Goal: Task Accomplishment & Management: Use online tool/utility

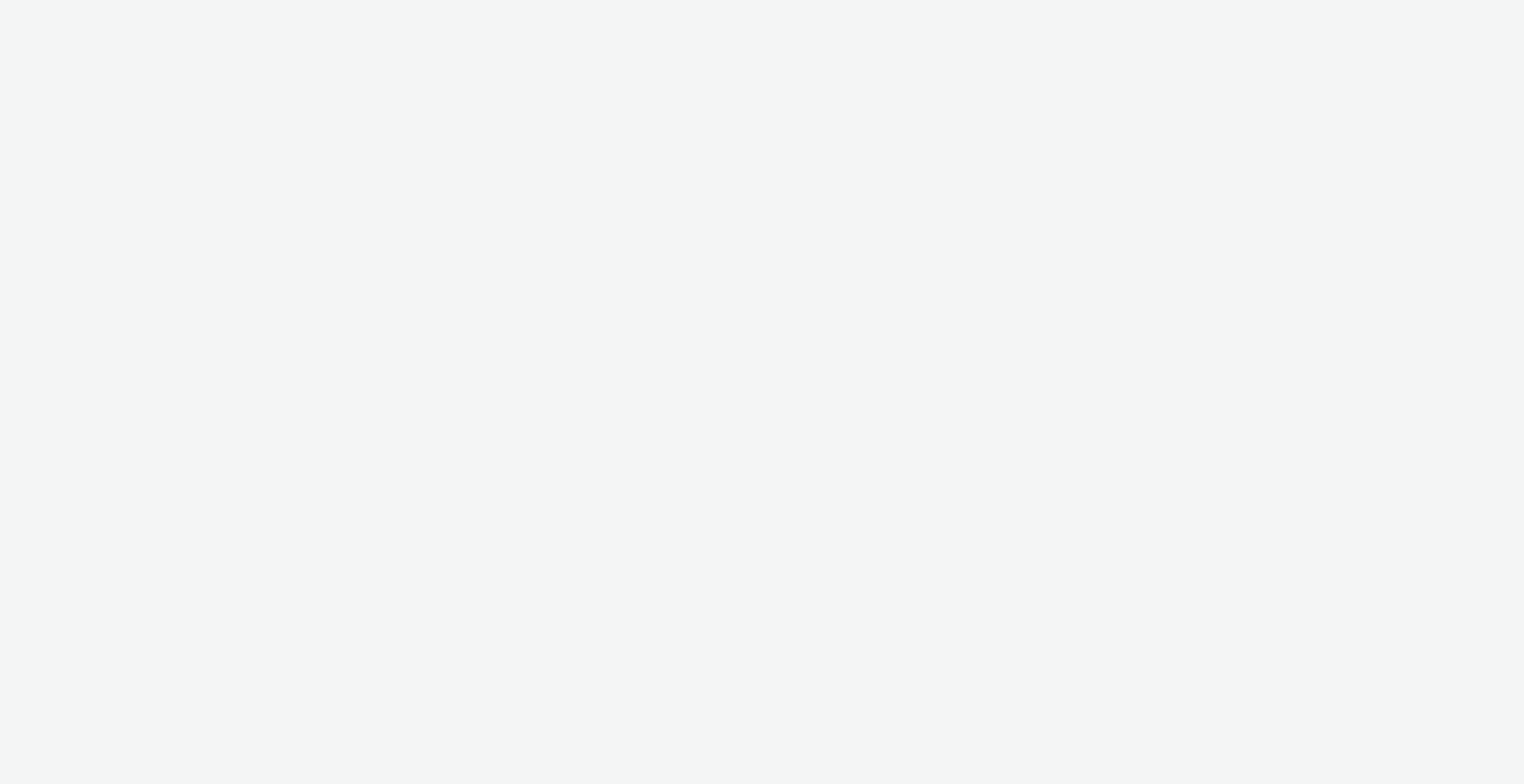
select select "ac009755-aa48-4799-8050-7a339a378eb8"
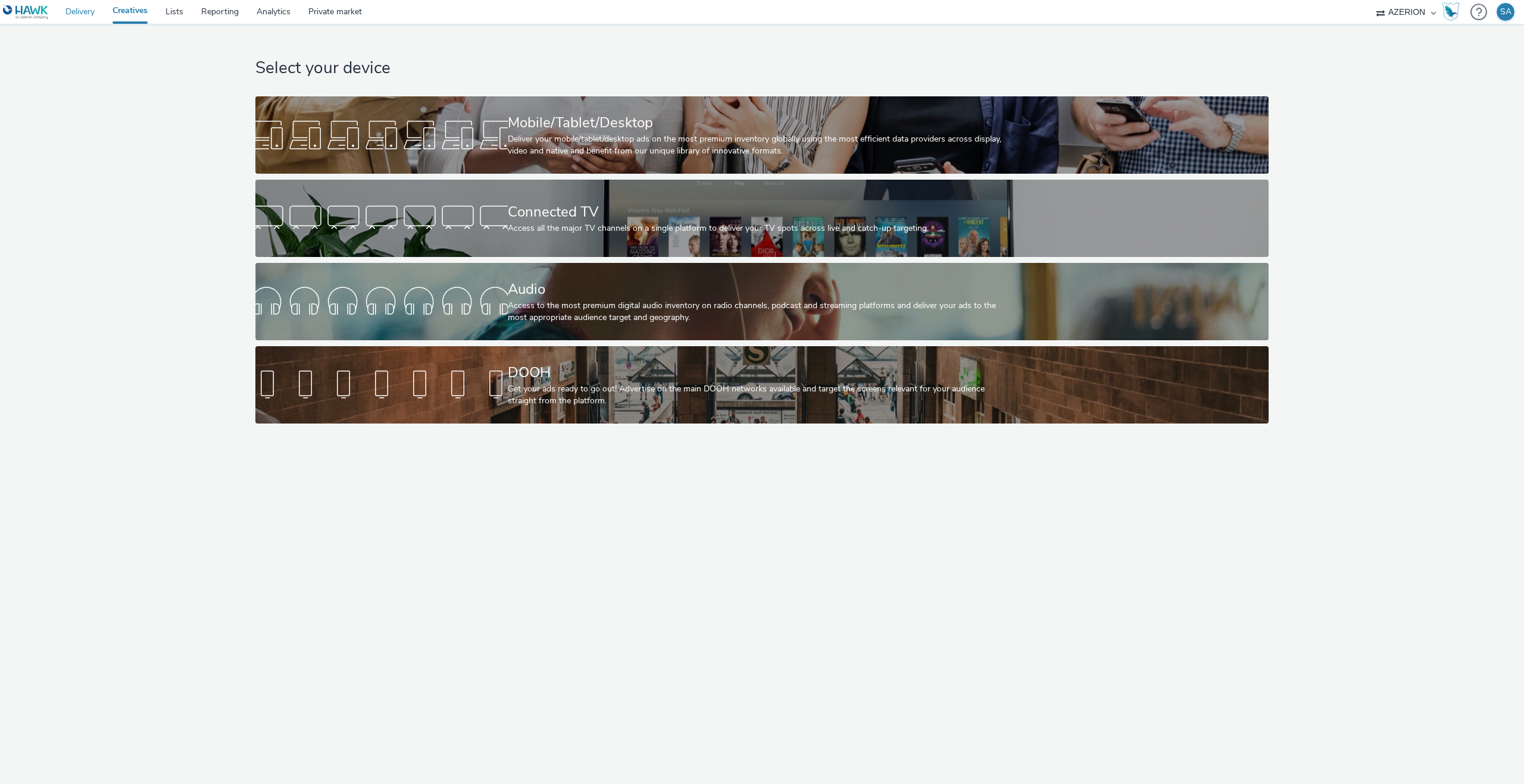
click at [87, 16] on link "Delivery" at bounding box center [80, 12] width 47 height 24
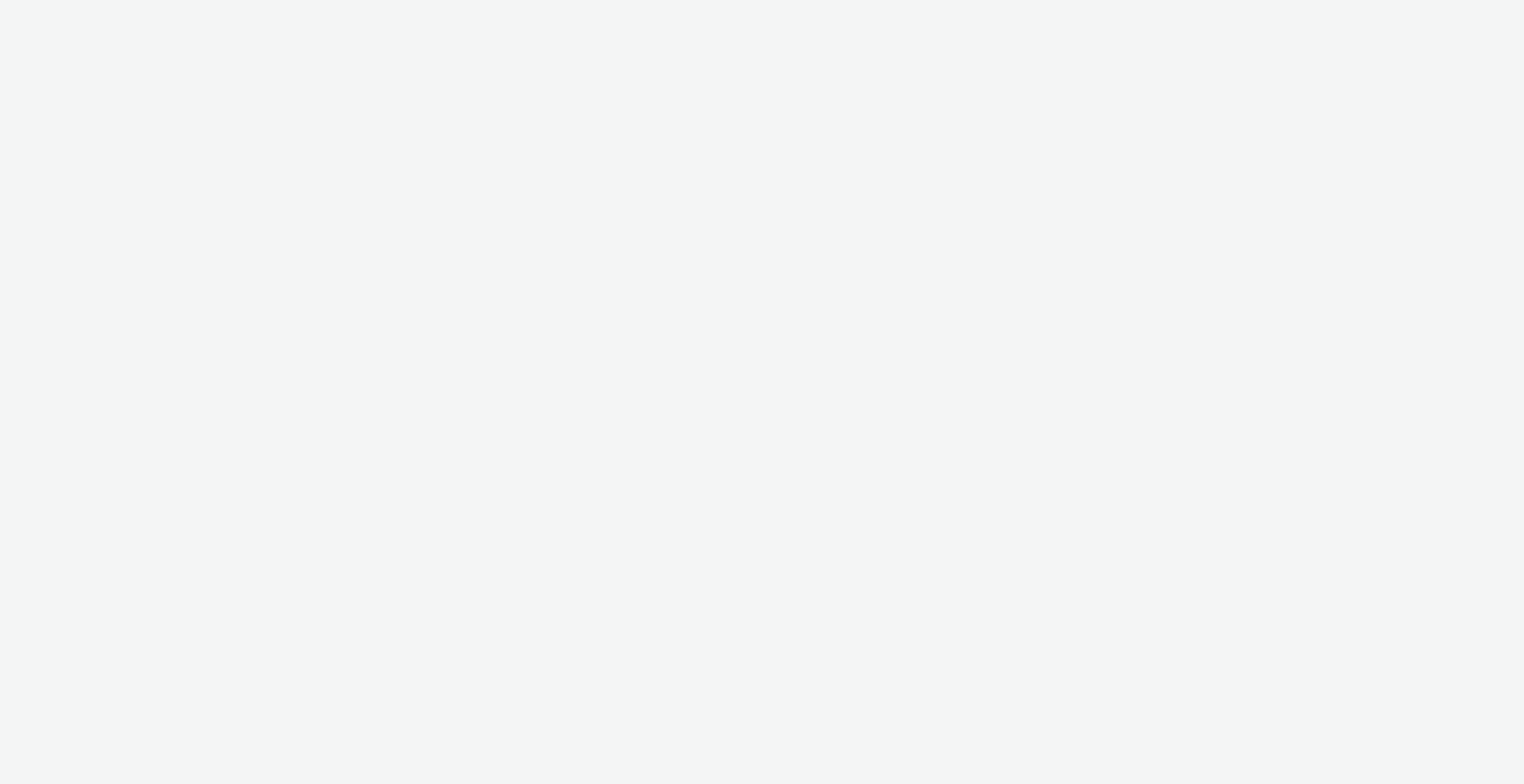
select select "ac009755-aa48-4799-8050-7a339a378eb8"
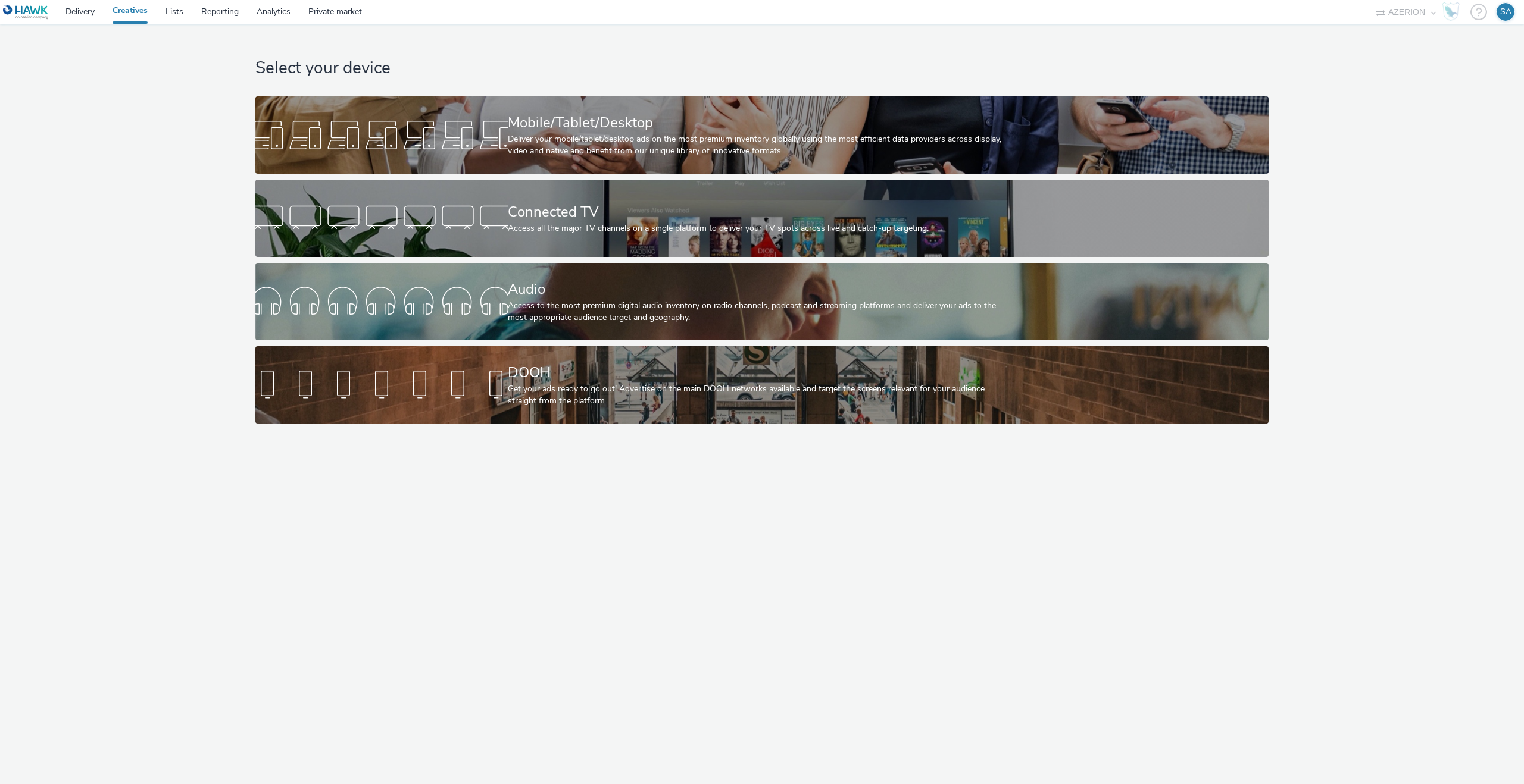
click at [419, 459] on div "Select your device Mobile/Tablet/Desktop Deliver your mobile/tablet/desktop ads…" at bounding box center [762, 404] width 1524 height 760
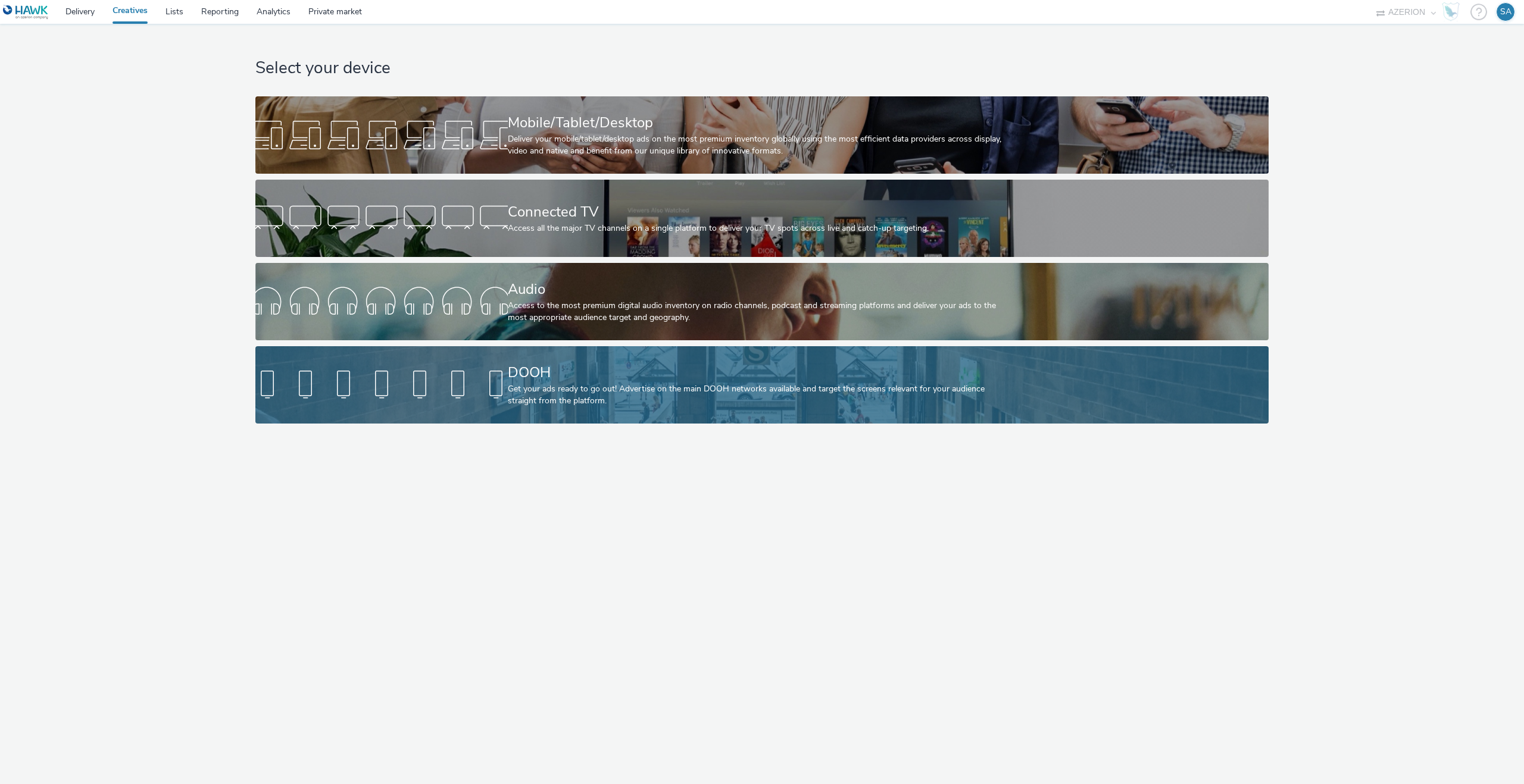
click at [440, 406] on link "DOOH Get your ads ready to go out! Advertise on the main DOOH networks availabl…" at bounding box center [762, 384] width 1013 height 77
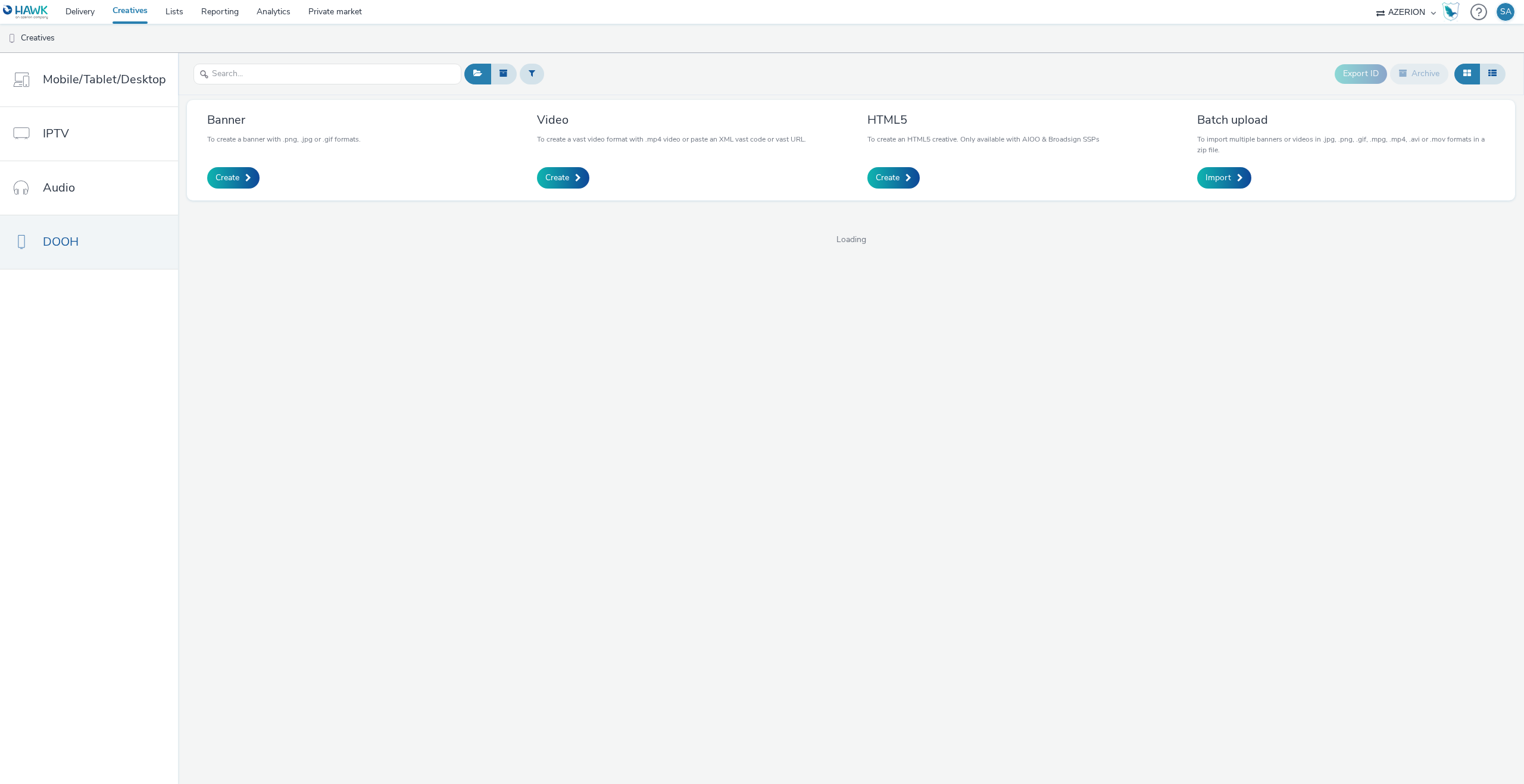
click at [127, 16] on link "Creatives" at bounding box center [130, 12] width 53 height 24
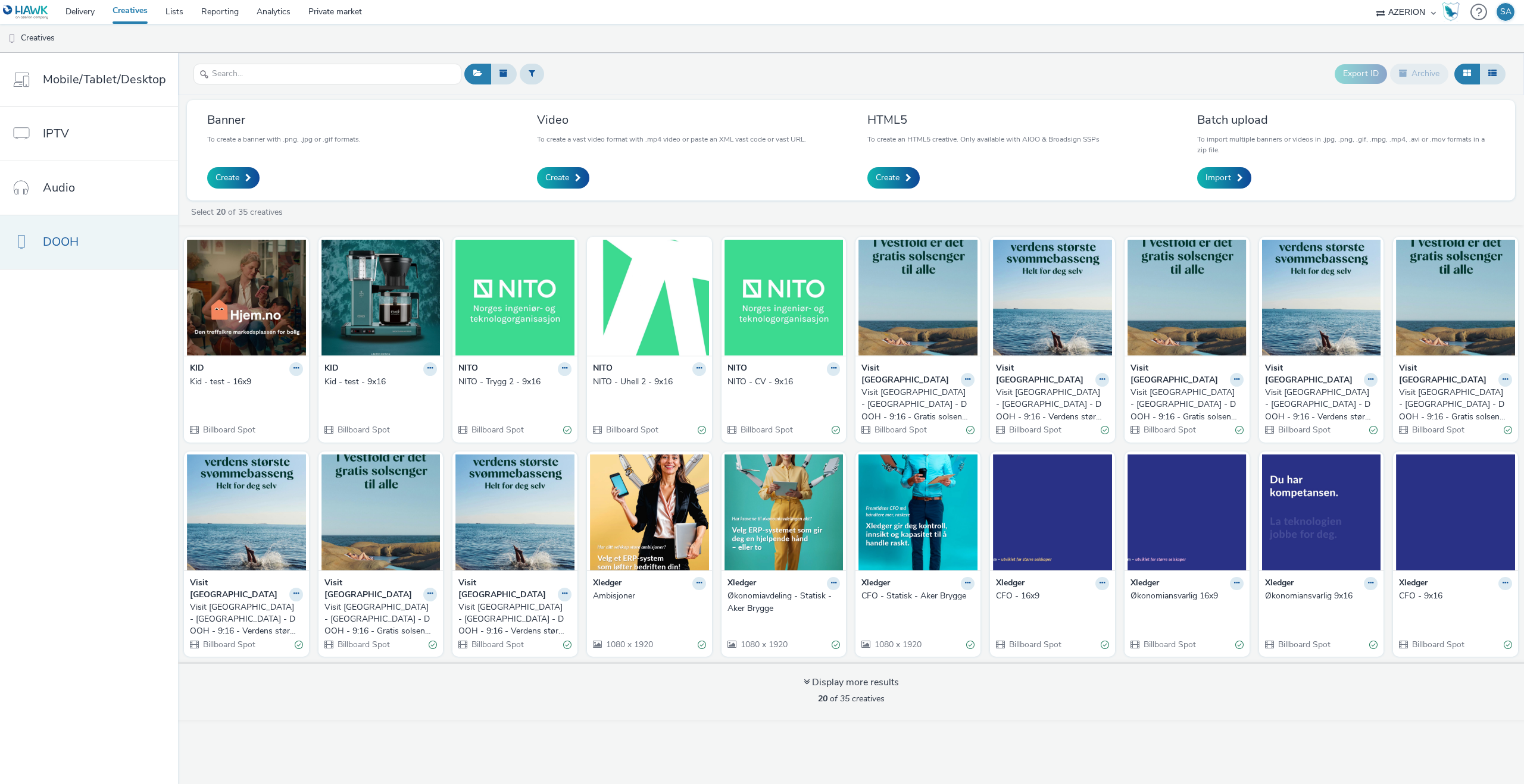
click at [77, 243] on span "DOOH" at bounding box center [61, 241] width 36 height 17
click at [91, 78] on span "Mobile/Tablet/Desktop" at bounding box center [105, 79] width 123 height 17
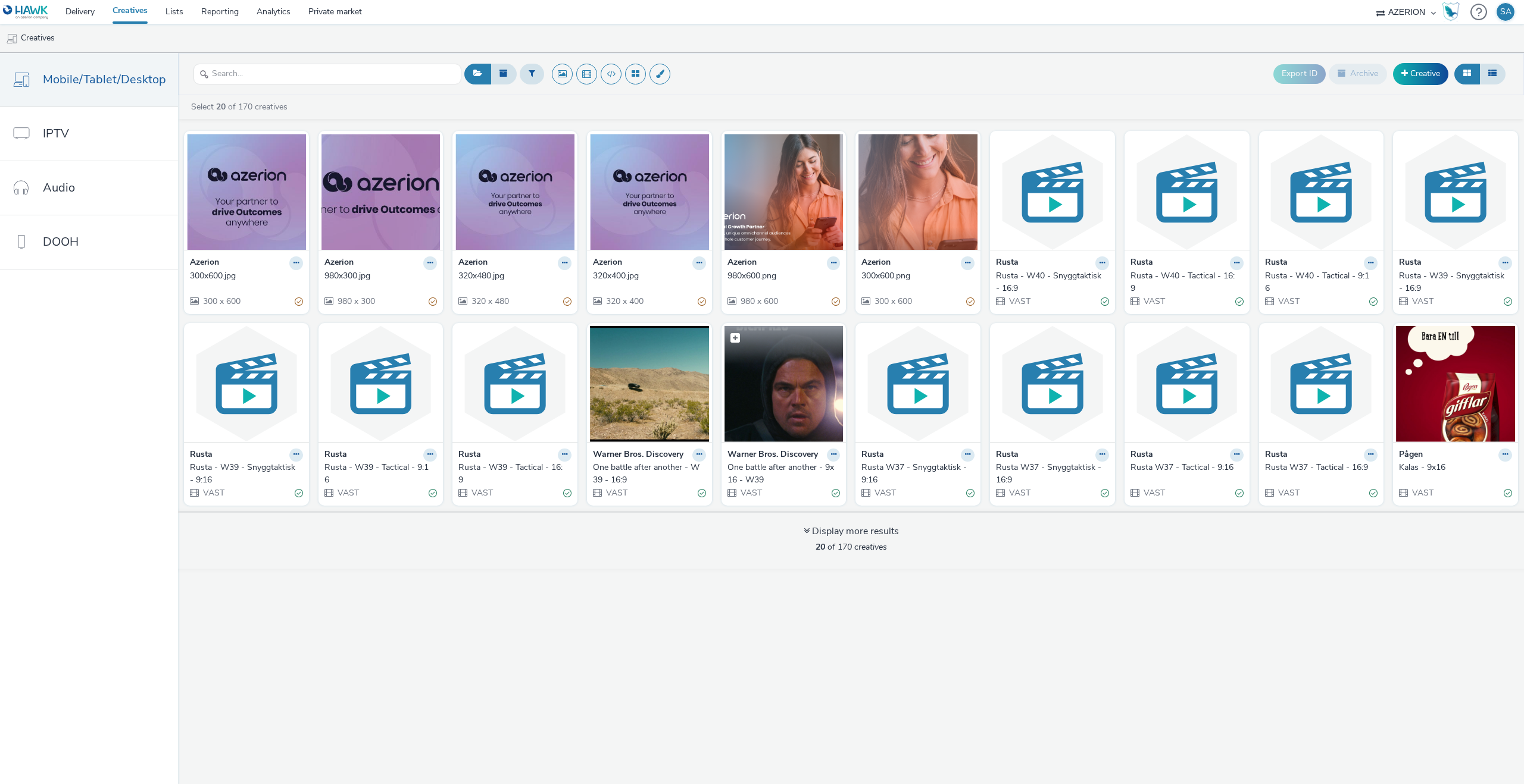
click at [783, 430] on img at bounding box center [784, 384] width 119 height 116
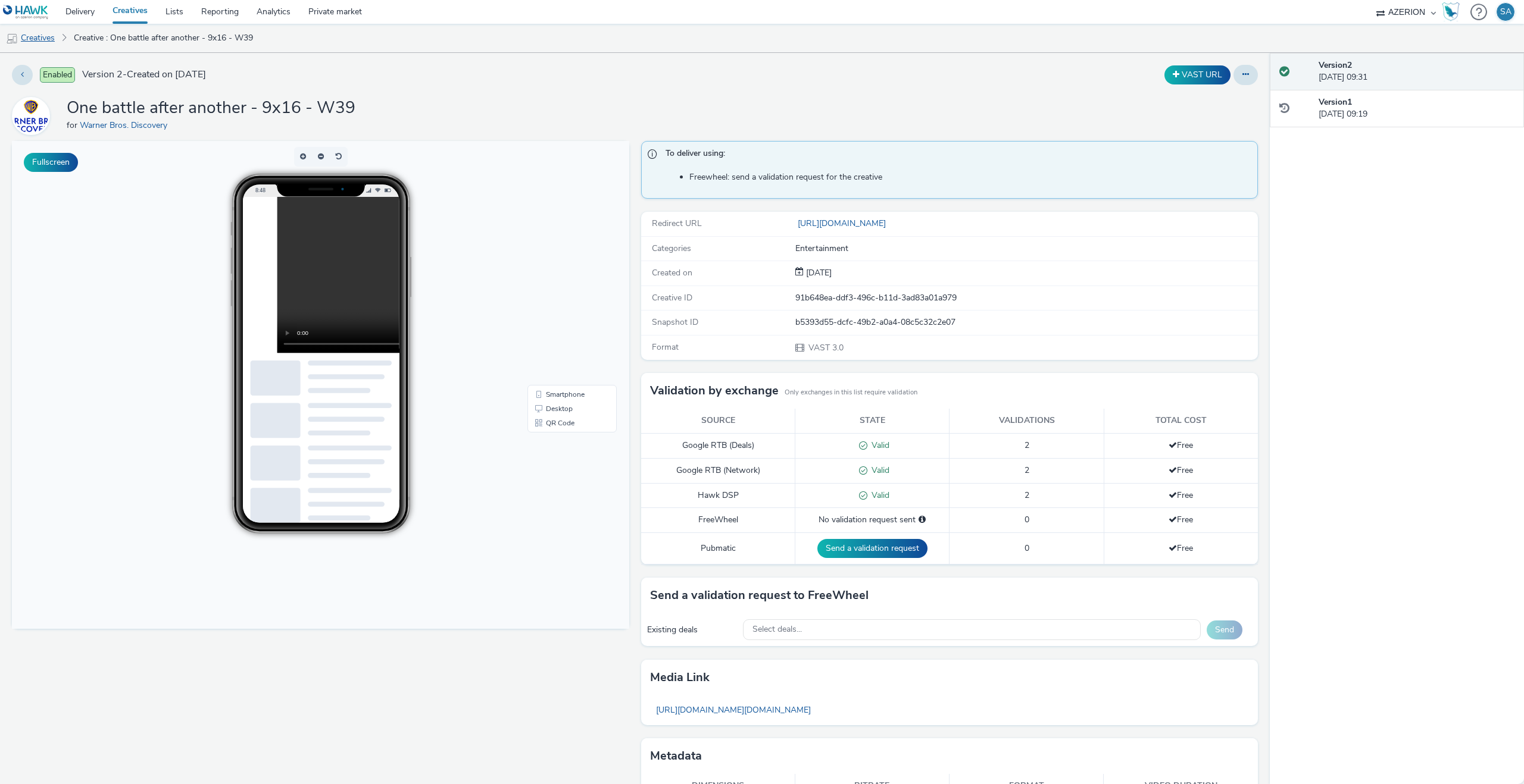
click at [35, 29] on link "Creatives" at bounding box center [30, 38] width 61 height 28
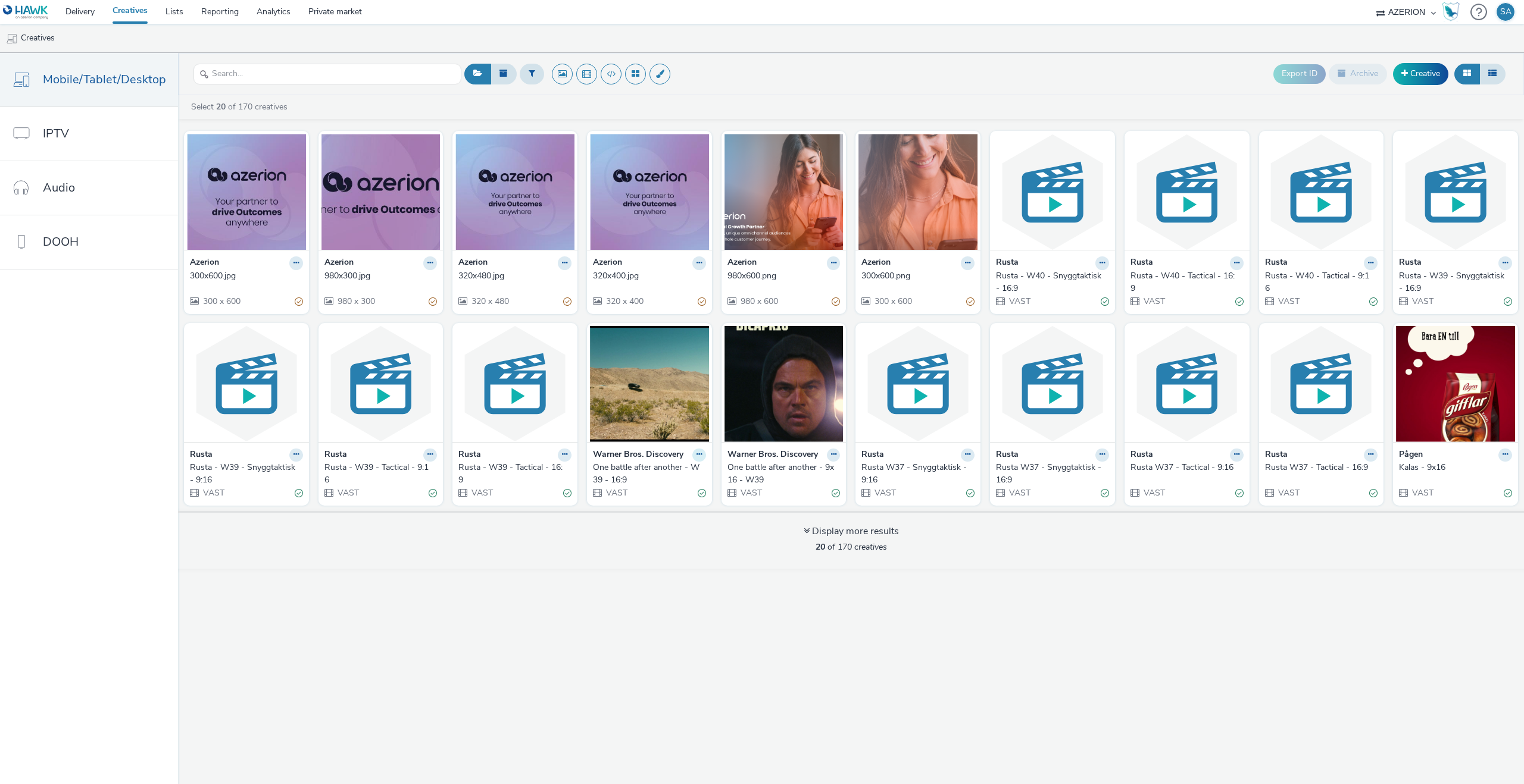
click at [698, 451] on icon at bounding box center [699, 454] width 5 height 7
click at [683, 470] on link "Edit" at bounding box center [661, 475] width 89 height 24
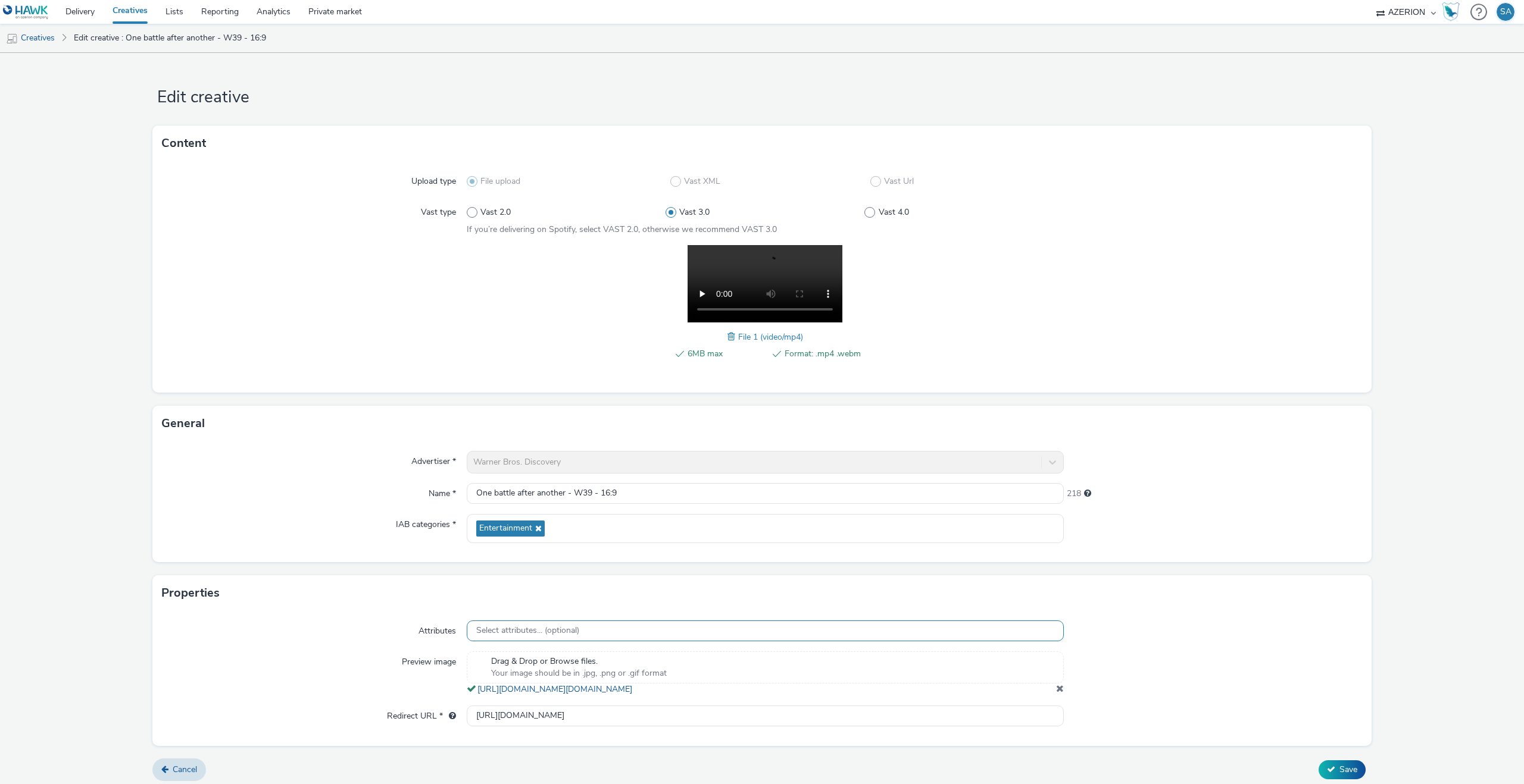
scroll to position [17, 0]
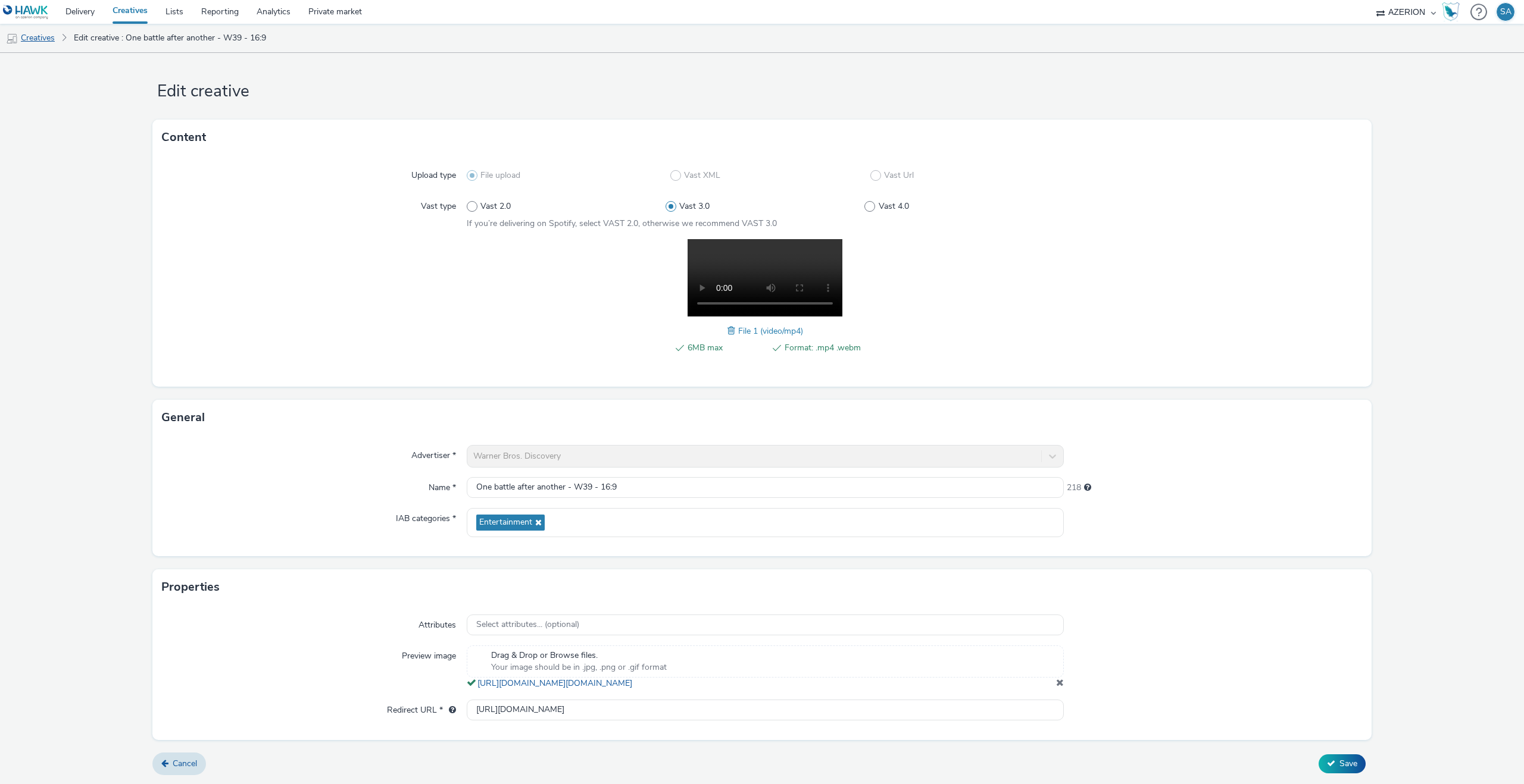
click at [30, 39] on link "Creatives" at bounding box center [30, 38] width 61 height 28
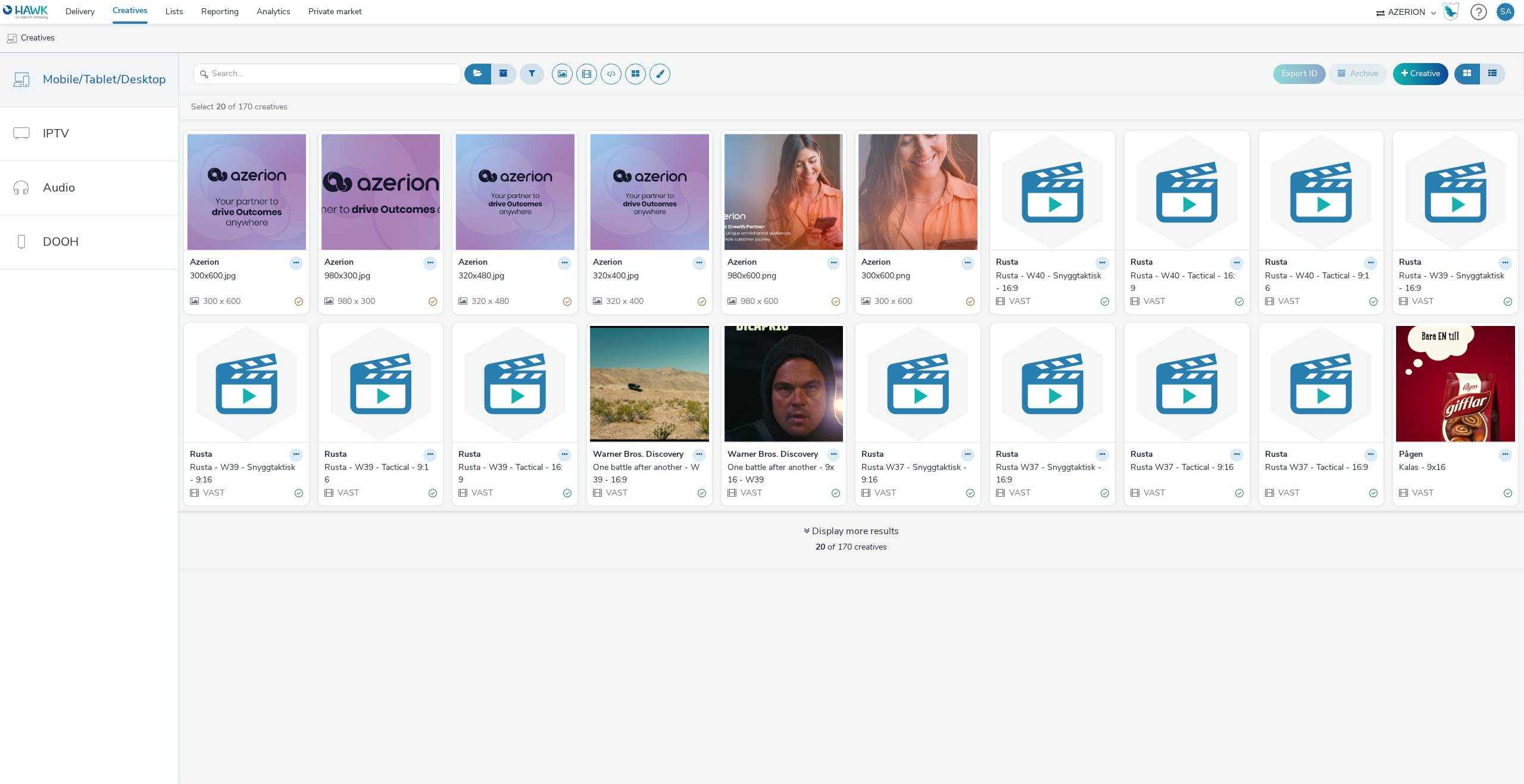
click at [832, 458] on button at bounding box center [834, 455] width 13 height 13
click at [808, 472] on link "Edit" at bounding box center [794, 475] width 89 height 24
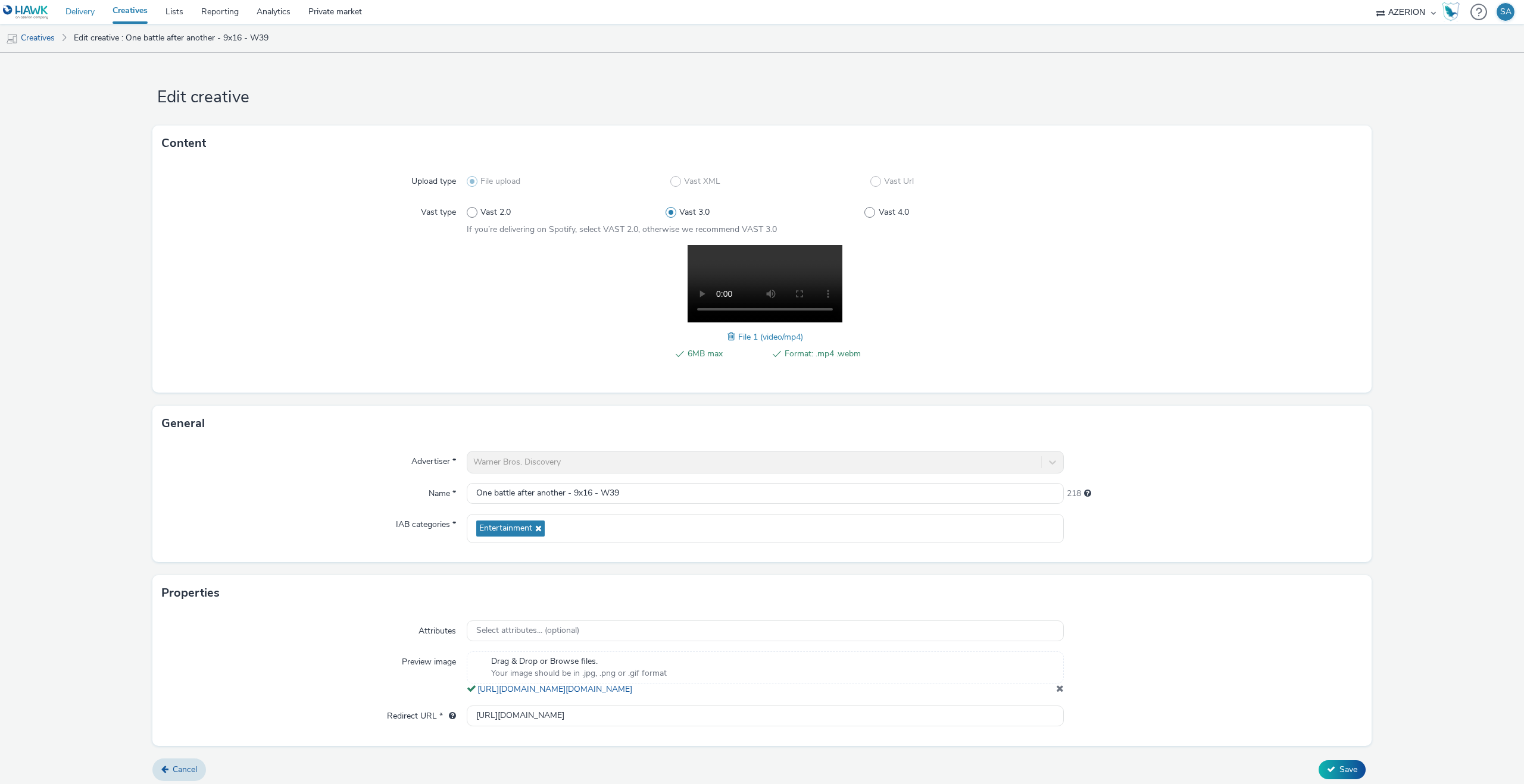
click at [75, 7] on link "Delivery" at bounding box center [80, 12] width 47 height 24
